Goal: Task Accomplishment & Management: Manage account settings

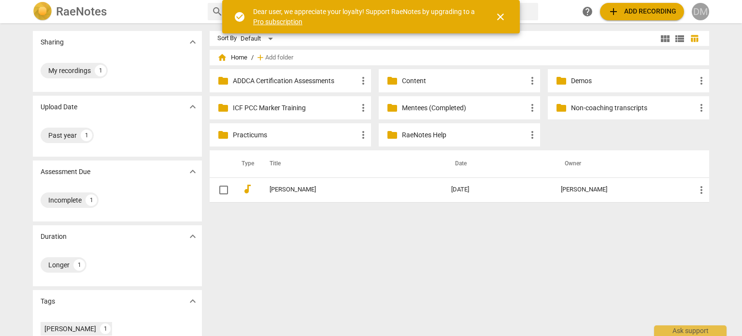
click at [702, 13] on div "DM" at bounding box center [700, 11] width 17 height 17
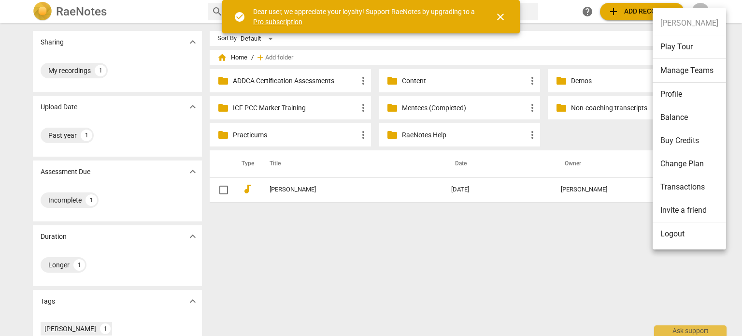
click at [681, 231] on li "Logout" at bounding box center [689, 233] width 73 height 23
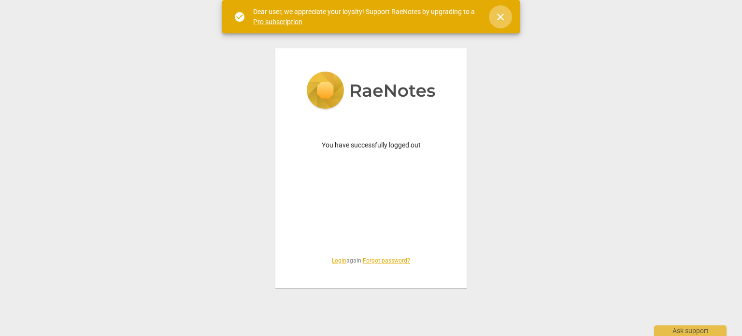
click at [506, 17] on span "close" at bounding box center [501, 17] width 12 height 12
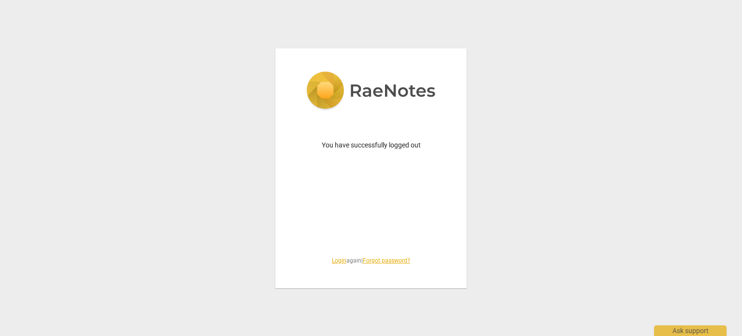
click at [332, 262] on link "Login" at bounding box center [339, 260] width 15 height 7
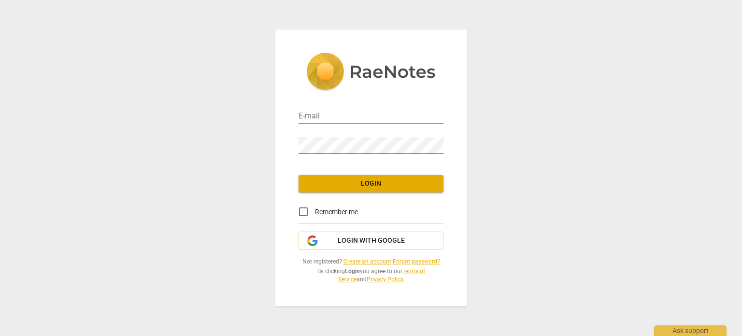
type input "[PERSON_NAME][EMAIL_ADDRESS][DOMAIN_NAME]"
click at [354, 179] on span "Login" at bounding box center [371, 184] width 130 height 10
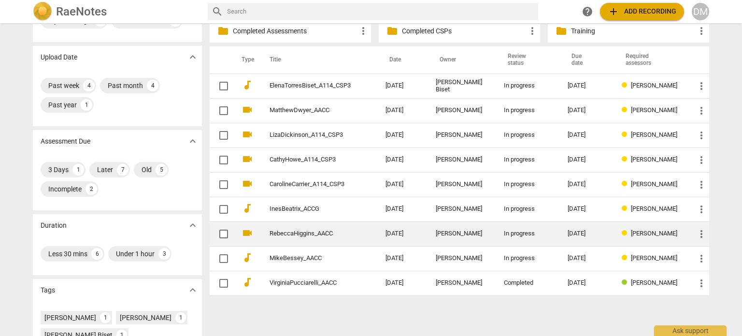
scroll to position [50, 0]
